Goal: Task Accomplishment & Management: Manage account settings

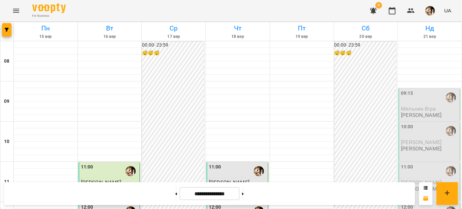
click at [429, 14] on img "button" at bounding box center [429, 10] width 9 height 9
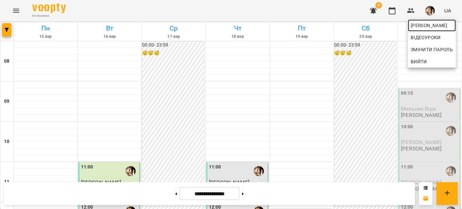
click at [431, 23] on span "[PERSON_NAME]" at bounding box center [431, 25] width 43 height 8
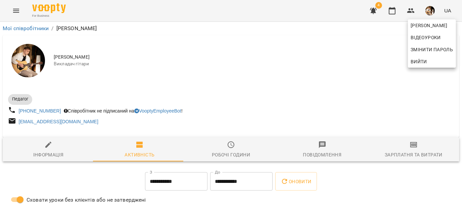
click at [403, 155] on div at bounding box center [231, 104] width 462 height 209
click at [403, 155] on div "[PERSON_NAME] Змінити пароль Вийти" at bounding box center [231, 104] width 462 height 209
click at [403, 155] on div "Зарплатня та Витрати" at bounding box center [413, 155] width 58 height 8
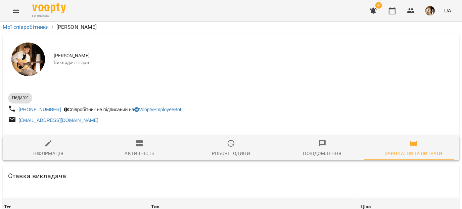
scroll to position [1206, 0]
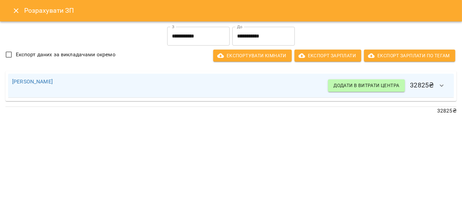
click at [13, 12] on icon "Close" at bounding box center [16, 11] width 8 height 8
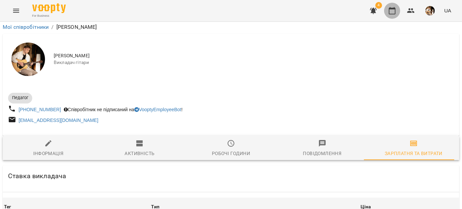
click at [393, 10] on icon "button" at bounding box center [392, 11] width 8 height 8
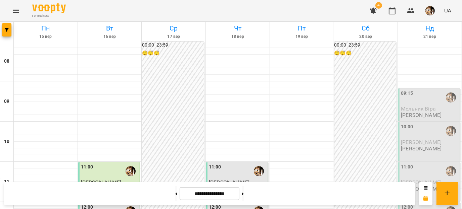
scroll to position [318, 0]
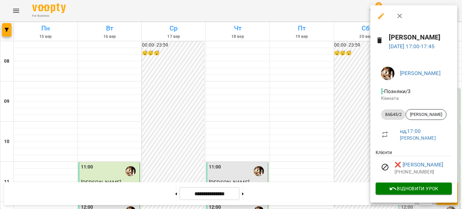
click at [346, 93] on div at bounding box center [231, 104] width 462 height 209
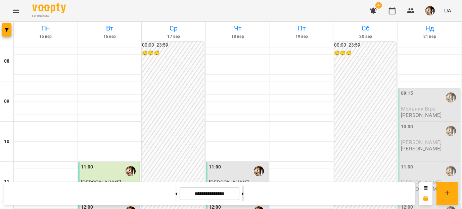
click at [244, 194] on button at bounding box center [243, 194] width 2 height 15
type input "**********"
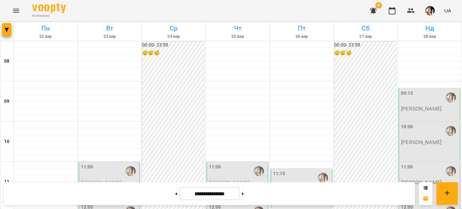
scroll to position [385, 0]
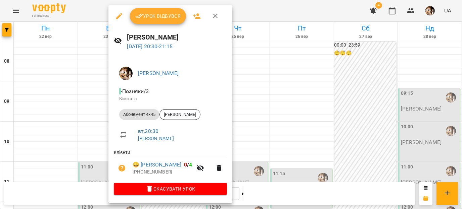
click at [100, 165] on div at bounding box center [231, 104] width 462 height 209
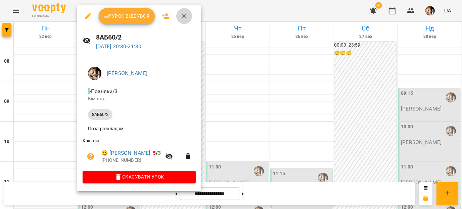
click at [178, 16] on button "button" at bounding box center [184, 16] width 16 height 16
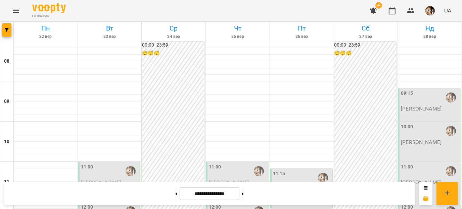
scroll to position [16, 0]
